Goal: Transaction & Acquisition: Book appointment/travel/reservation

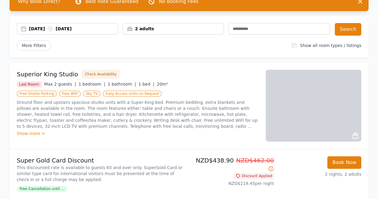
scroll to position [30, 0]
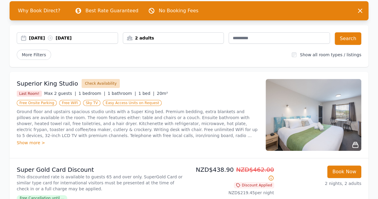
click at [89, 83] on button "Check Availability" at bounding box center [101, 83] width 38 height 9
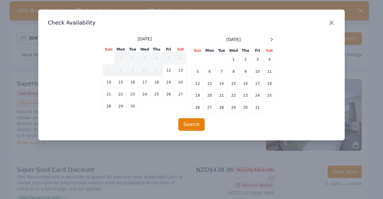
click at [332, 24] on icon "button" at bounding box center [331, 22] width 7 height 7
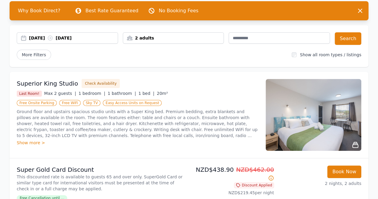
click at [147, 37] on div "2 adults" at bounding box center [173, 38] width 101 height 6
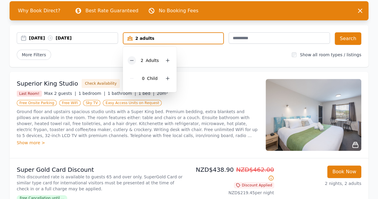
click at [133, 58] on icon at bounding box center [131, 60] width 5 height 5
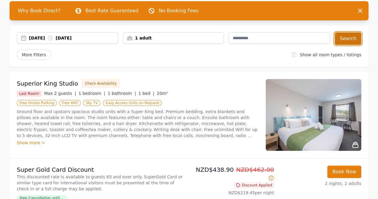
click at [352, 39] on button "Search" at bounding box center [348, 38] width 27 height 13
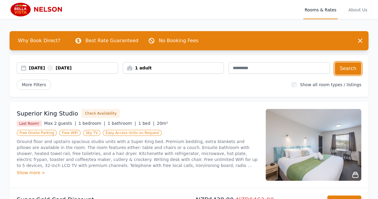
click at [39, 65] on div "[DATE] [DATE]" at bounding box center [73, 68] width 89 height 6
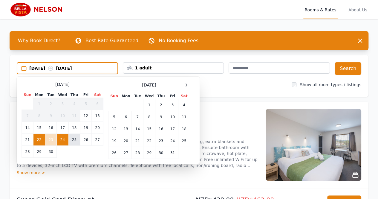
click at [75, 137] on td "25" at bounding box center [74, 140] width 12 height 12
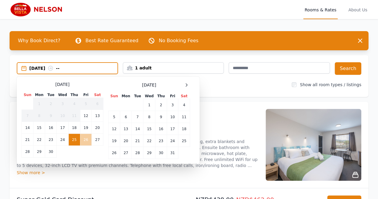
click at [88, 141] on td "26" at bounding box center [85, 140] width 11 height 12
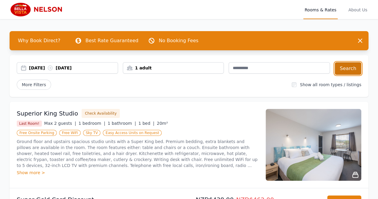
click at [350, 67] on button "Search" at bounding box center [348, 68] width 27 height 13
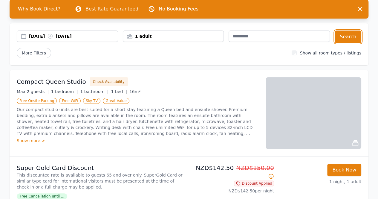
scroll to position [30, 0]
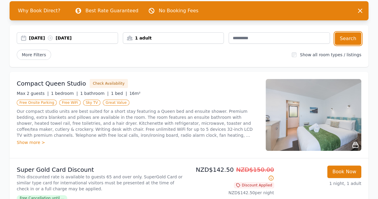
click at [45, 39] on div "[DATE] [DATE]" at bounding box center [73, 38] width 89 height 6
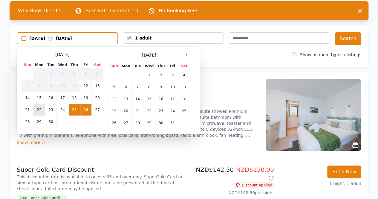
click at [38, 110] on td "22" at bounding box center [39, 110] width 12 height 12
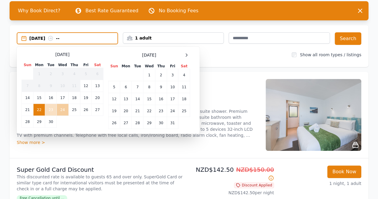
click at [62, 110] on td "24" at bounding box center [63, 110] width 12 height 12
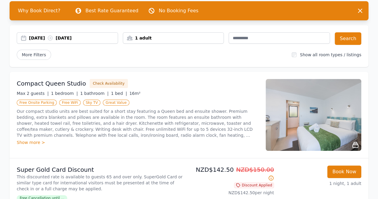
click at [41, 39] on div "[DATE] [DATE]" at bounding box center [73, 38] width 89 height 6
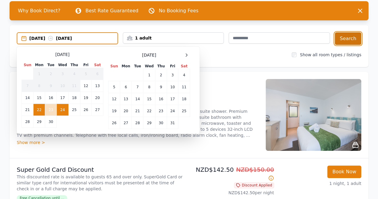
click at [342, 39] on button "Search" at bounding box center [348, 38] width 27 height 13
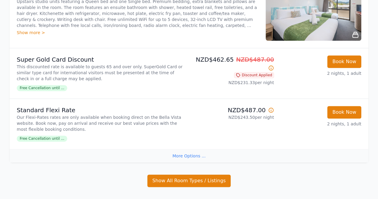
scroll to position [417, 0]
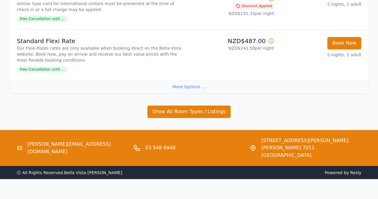
click at [199, 82] on div "More Options ..." at bounding box center [189, 86] width 359 height 13
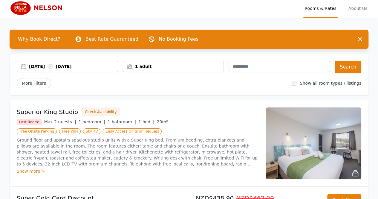
scroll to position [0, 0]
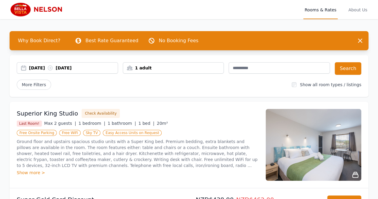
click at [47, 66] on div "[DATE] [DATE]" at bounding box center [73, 68] width 89 height 6
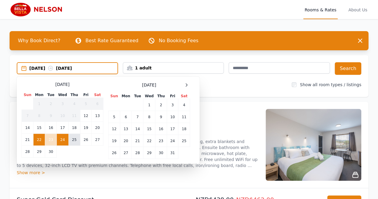
click at [73, 138] on td "25" at bounding box center [74, 140] width 12 height 12
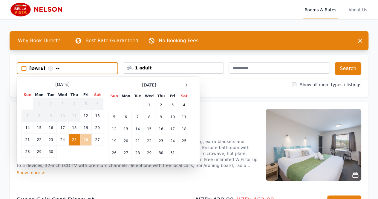
click at [87, 137] on td "26" at bounding box center [85, 140] width 11 height 12
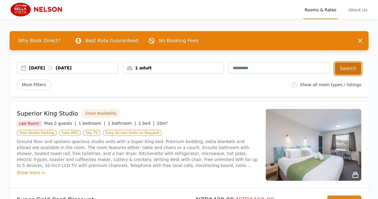
click at [354, 71] on button "Search" at bounding box center [348, 68] width 27 height 13
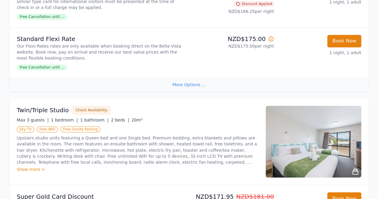
scroll to position [269, 0]
